Goal: Transaction & Acquisition: Download file/media

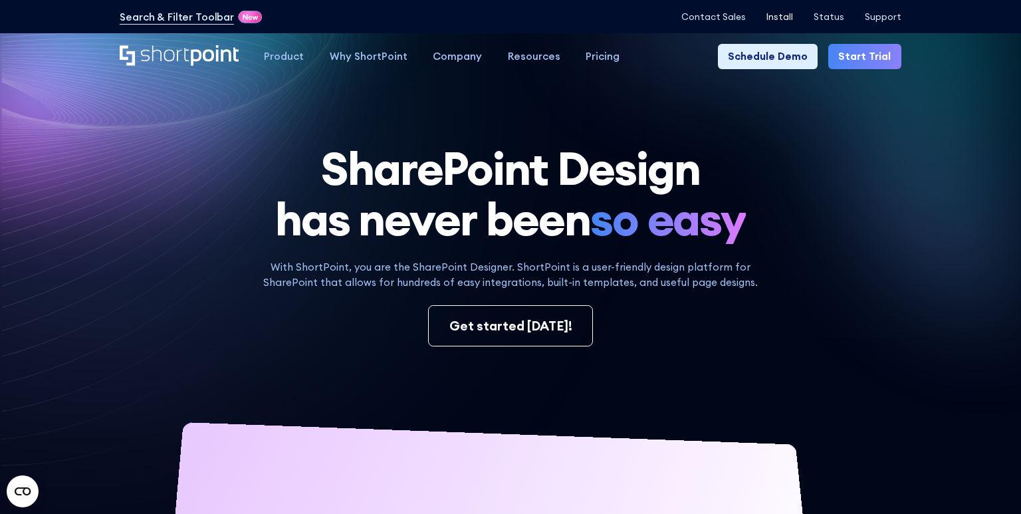
click at [782, 15] on p "Install" at bounding box center [780, 17] width 27 height 11
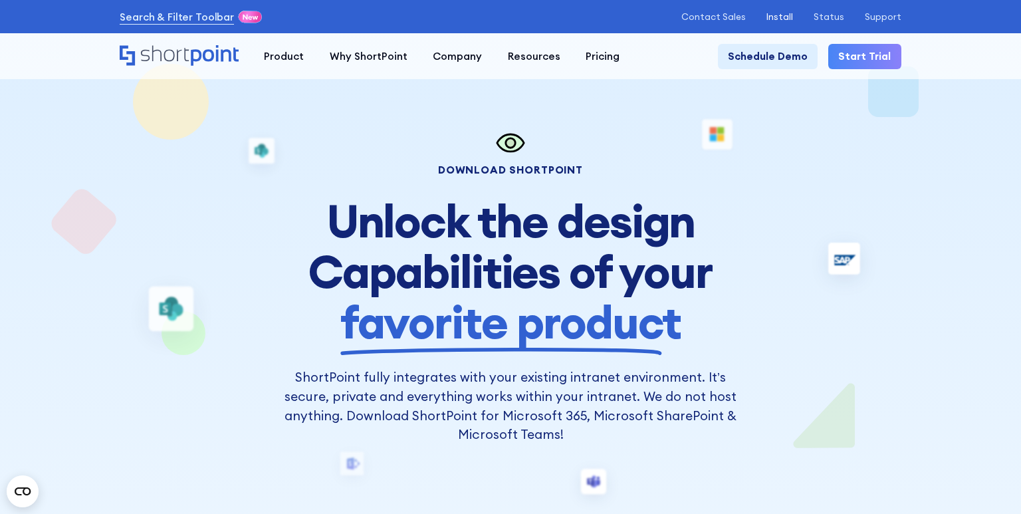
click at [789, 19] on p "Install" at bounding box center [780, 17] width 27 height 11
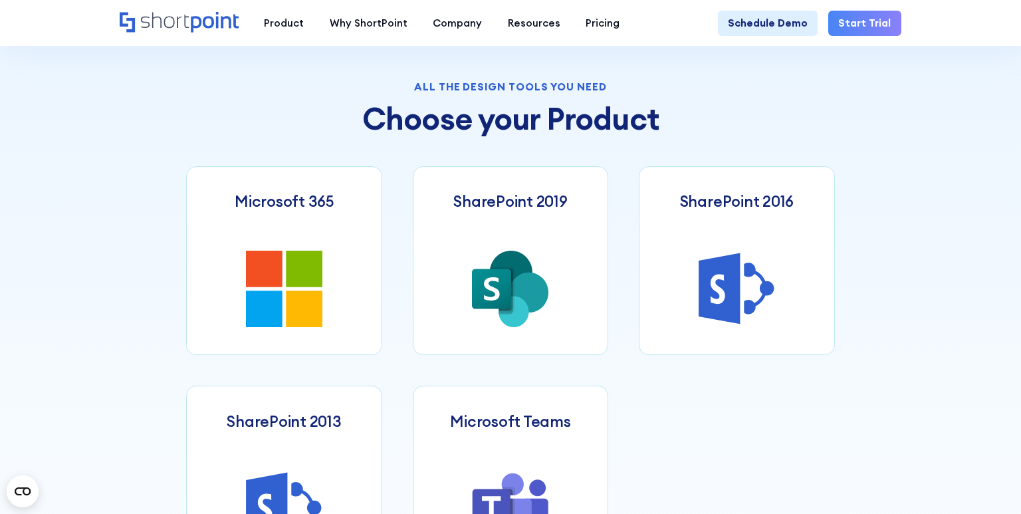
scroll to position [501, 0]
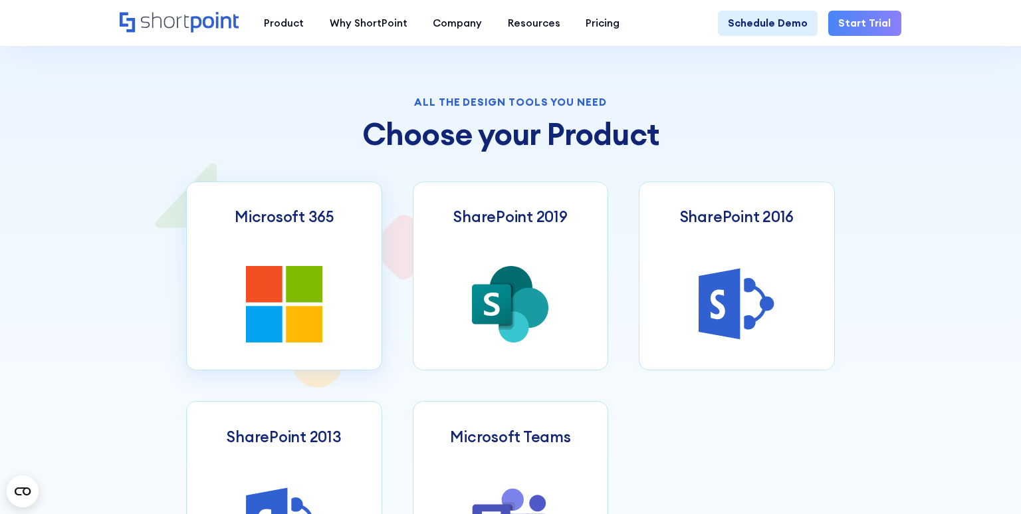
click at [269, 283] on icon at bounding box center [264, 284] width 37 height 37
